Goal: Task Accomplishment & Management: Manage account settings

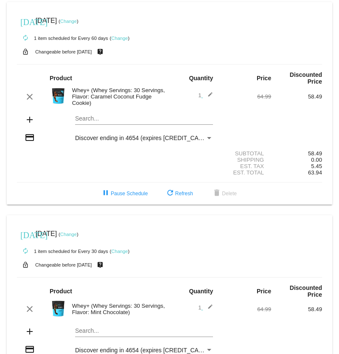
scroll to position [65, 0]
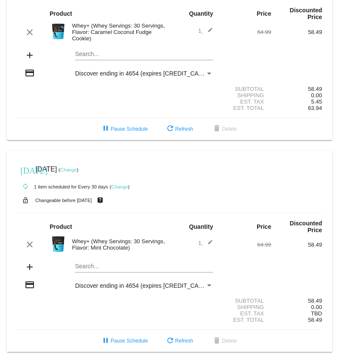
click at [87, 261] on div "Search..." at bounding box center [144, 264] width 138 height 17
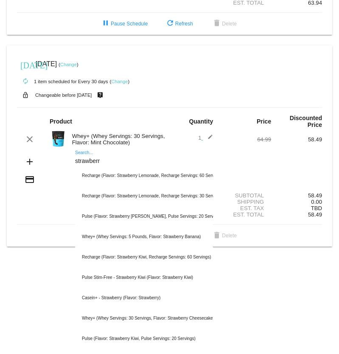
scroll to position [175, 0]
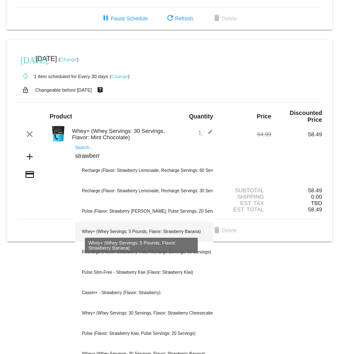
type input "strawberr"
click at [147, 223] on div "Whey+ (Whey Servings: 5 Pounds, Flavor: Strawberry Banana)" at bounding box center [144, 232] width 138 height 20
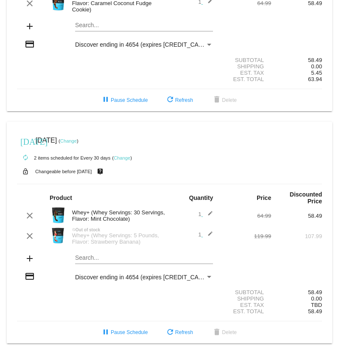
click at [75, 254] on div "Search..." at bounding box center [144, 259] width 138 height 24
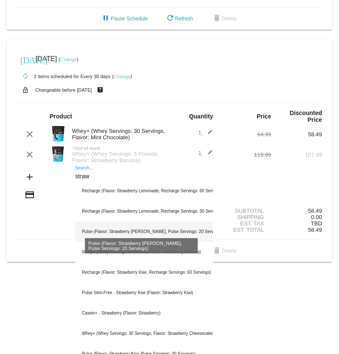
scroll to position [195, 0]
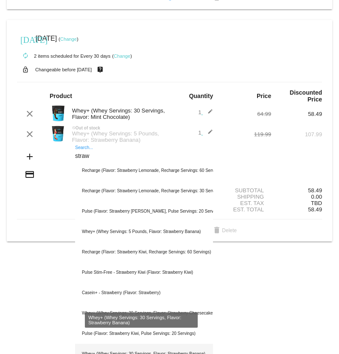
type input "straw"
click at [118, 344] on div "Whey+ (Whey Servings: 30 Servings, Flavor: Strawberry Banana)" at bounding box center [144, 354] width 138 height 20
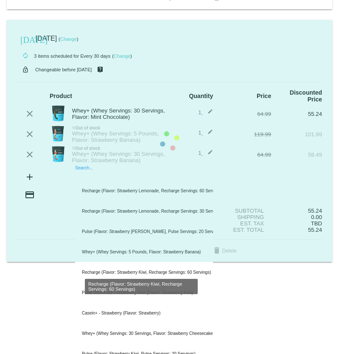
click at [80, 190] on div "Search... Recharge (Flavor: Strawberry Lemonade, Recharge Servings: 60 Servings…" at bounding box center [144, 178] width 138 height 24
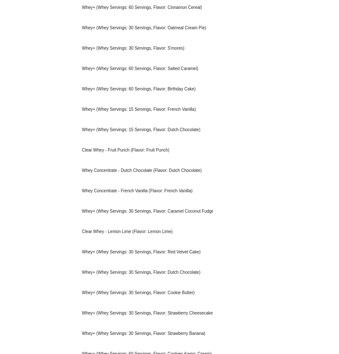
scroll to position [827, 0]
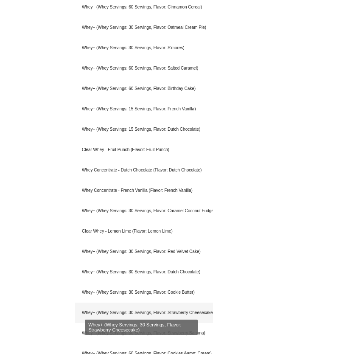
type input "whey"
click at [159, 303] on div "Whey+ (Whey Servings: 30 Servings, Flavor: Strawberry Cheesecake)" at bounding box center [144, 313] width 138 height 20
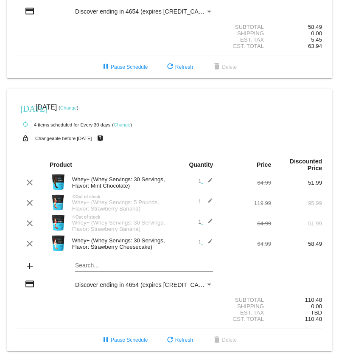
scroll to position [848, 0]
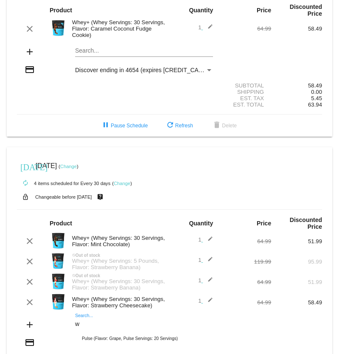
scroll to position [67, 0]
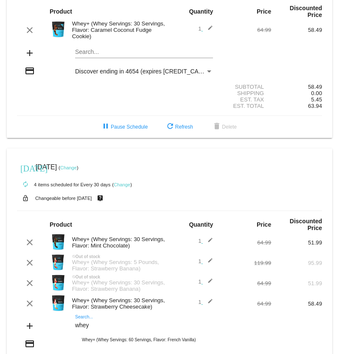
click at [92, 322] on input "whey" at bounding box center [144, 325] width 138 height 7
click at [79, 315] on div "whey Search..." at bounding box center [144, 323] width 138 height 17
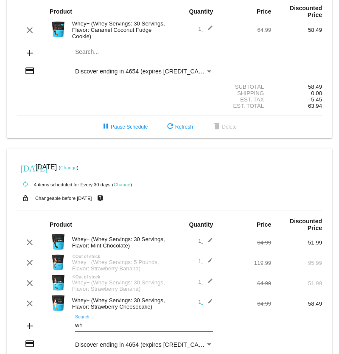
type input "w"
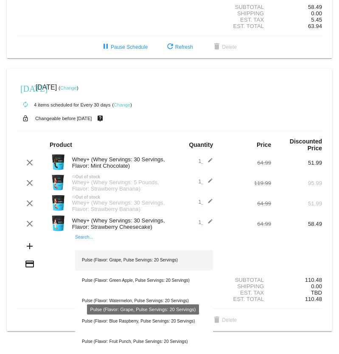
scroll to position [149, 0]
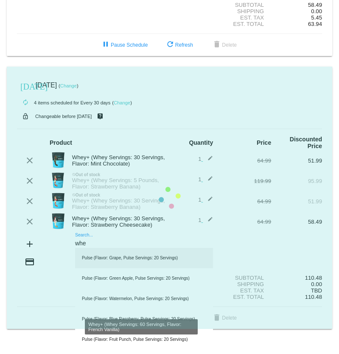
type input "whey"
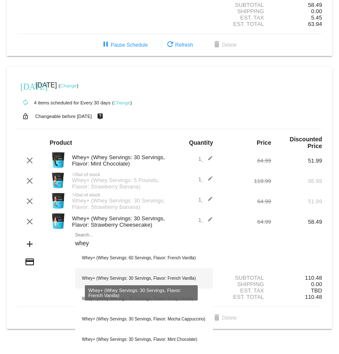
click at [121, 269] on div "Whey+ (Whey Servings: 30 Servings, Flavor: French Vanilla)" at bounding box center [144, 278] width 138 height 20
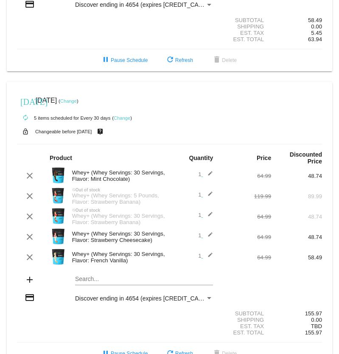
scroll to position [147, 0]
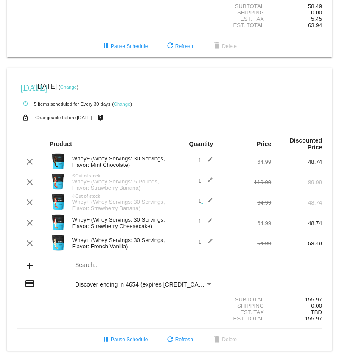
click at [81, 259] on mat-card "today Sep 23 2025 ( Change ) autorenew 5 items scheduled for Every 30 days ( Ch…" at bounding box center [170, 209] width 326 height 283
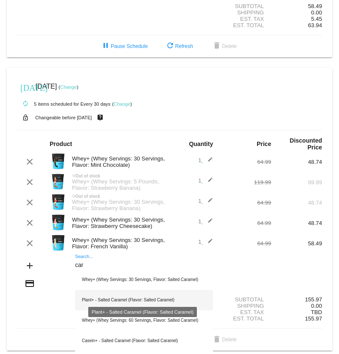
scroll to position [155, 0]
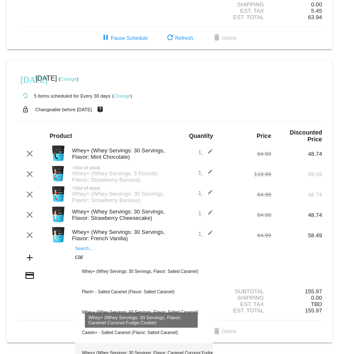
type input "car"
click at [125, 346] on div "Whey+ (Whey Servings: 30 Servings, Flavor: Caramel Coconut Fudge Cookie)" at bounding box center [144, 353] width 138 height 20
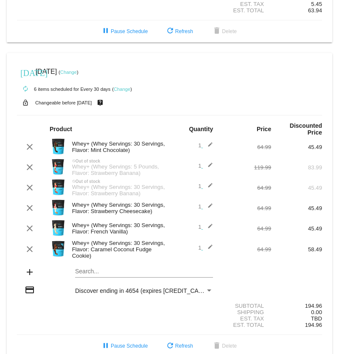
scroll to position [167, 0]
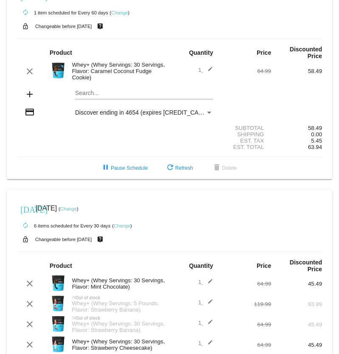
scroll to position [25, 0]
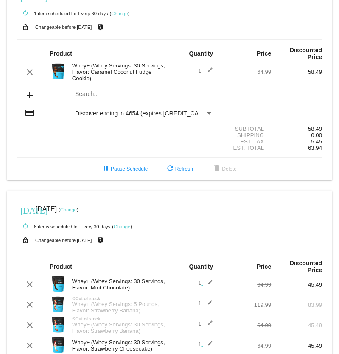
click at [77, 207] on link "Change" at bounding box center [68, 209] width 17 height 5
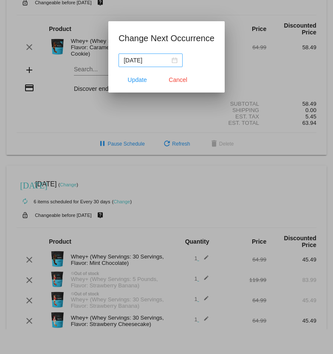
click at [174, 60] on div "[DATE]" at bounding box center [151, 60] width 54 height 9
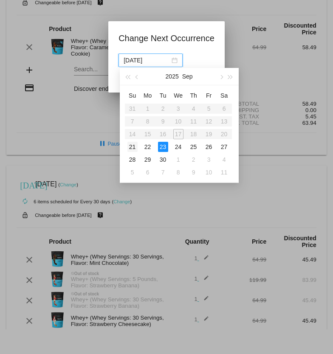
click at [132, 146] on div "21" at bounding box center [132, 147] width 10 height 10
type input "[DATE]"
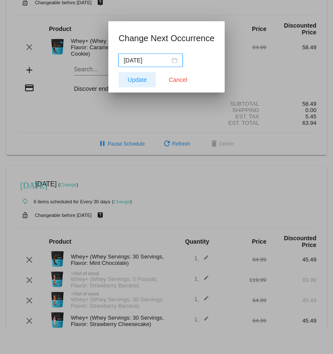
click at [134, 81] on span "Update" at bounding box center [137, 79] width 19 height 7
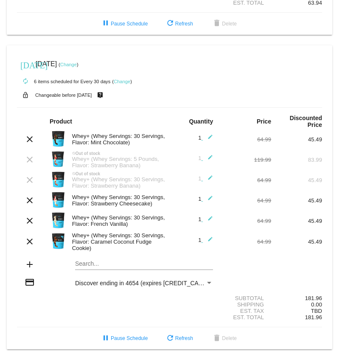
scroll to position [169, 0]
